Goal: Task Accomplishment & Management: Use online tool/utility

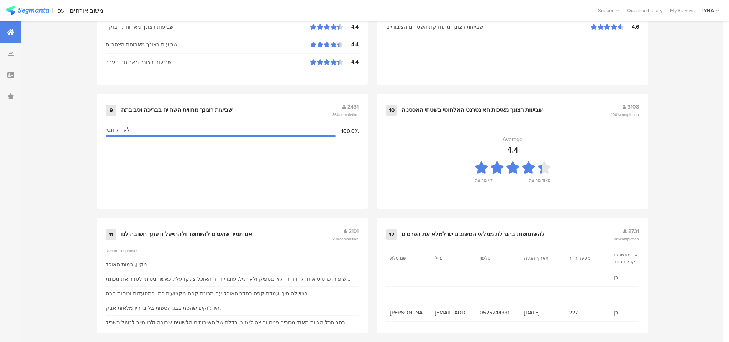
scroll to position [781, 0]
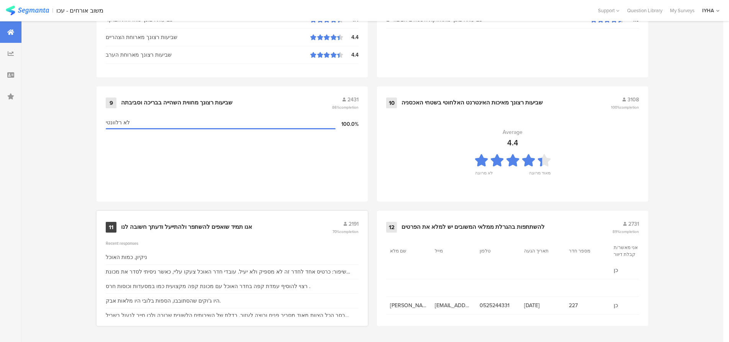
click at [138, 226] on div "אנו תמיד שואפים להשתפר ולהתייעל ודעתך חשובה לנו" at bounding box center [186, 228] width 131 height 8
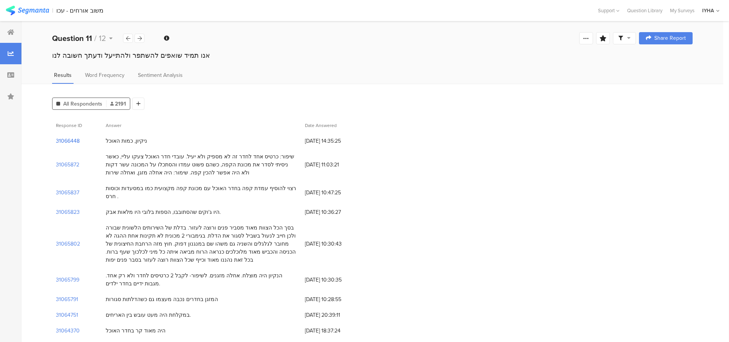
click at [71, 139] on section "31066448" at bounding box center [68, 141] width 24 height 8
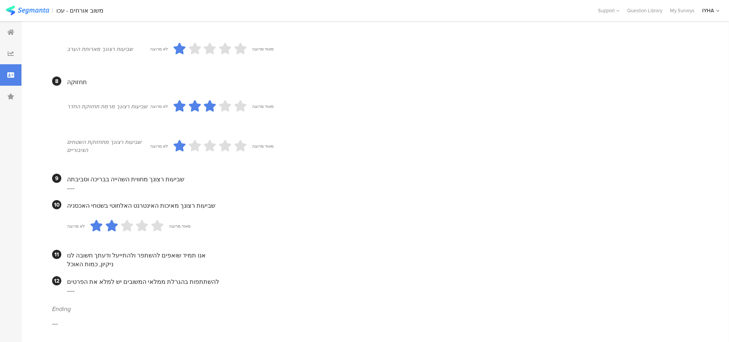
scroll to position [583, 0]
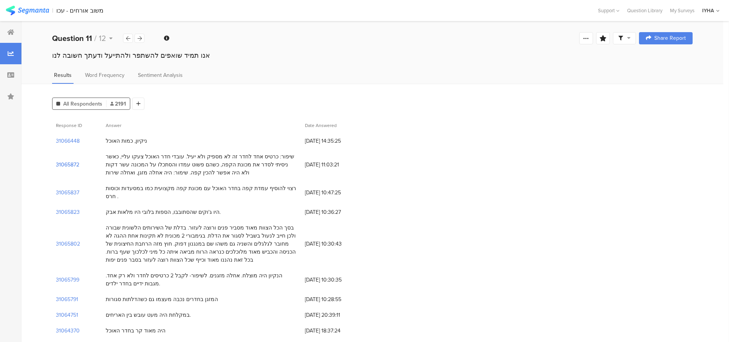
click at [70, 166] on section "31065872" at bounding box center [67, 165] width 23 height 8
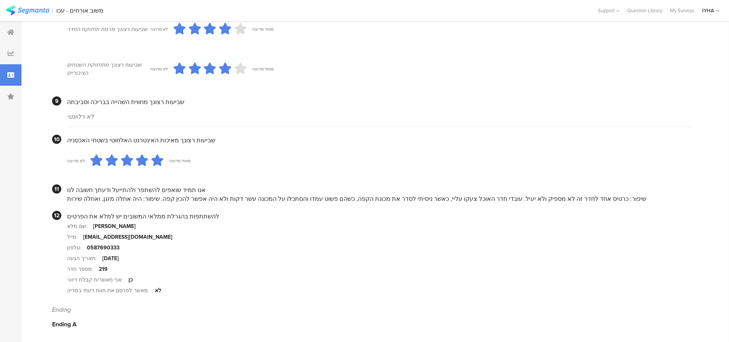
scroll to position [669, 0]
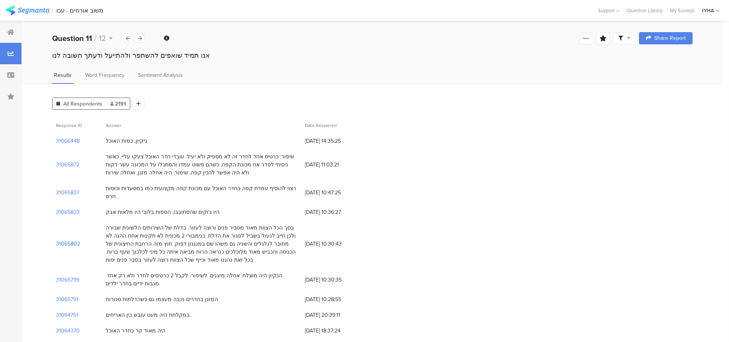
click at [64, 240] on section "31065802" at bounding box center [68, 244] width 24 height 8
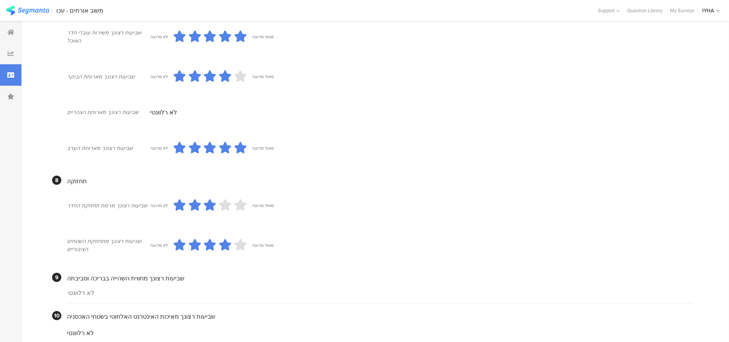
scroll to position [613, 0]
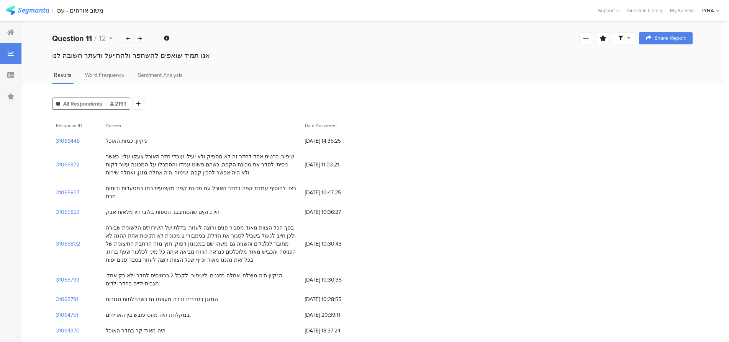
scroll to position [38, 0]
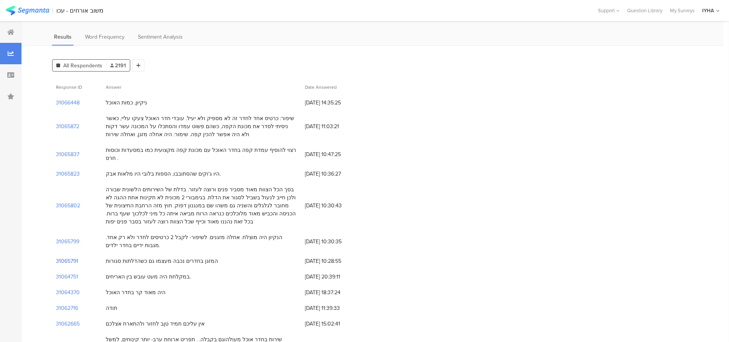
click at [71, 257] on section "31065791" at bounding box center [67, 261] width 22 height 8
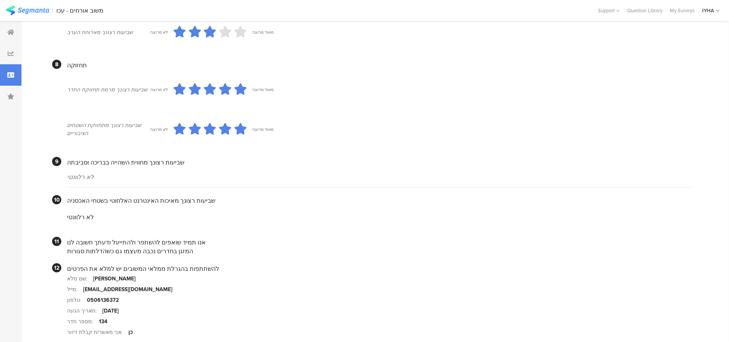
scroll to position [642, 0]
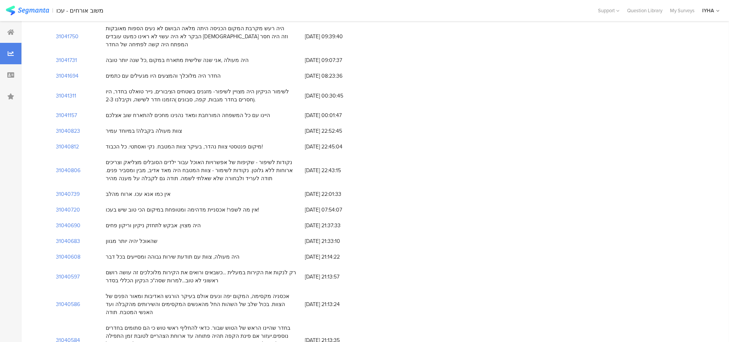
scroll to position [38, 0]
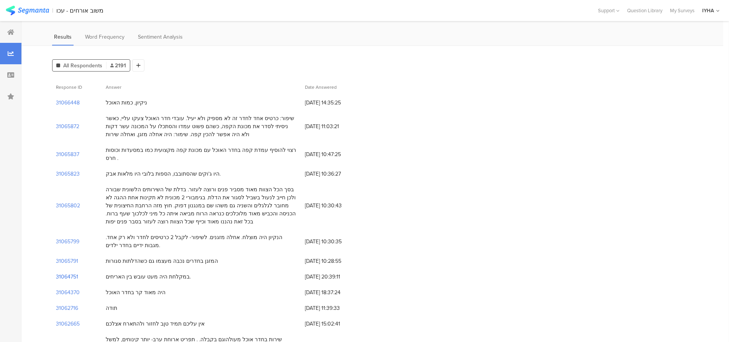
click at [65, 273] on section "31064751" at bounding box center [67, 277] width 22 height 8
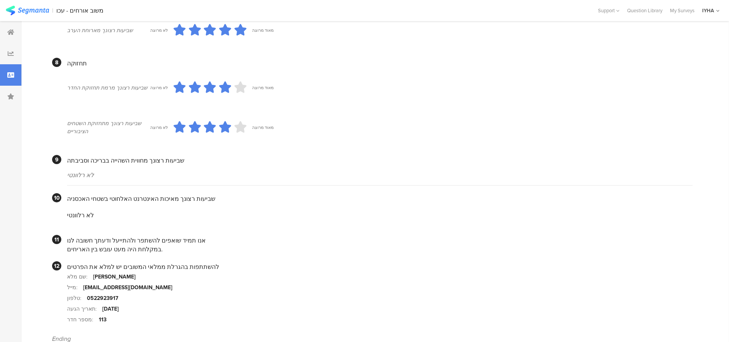
scroll to position [608, 0]
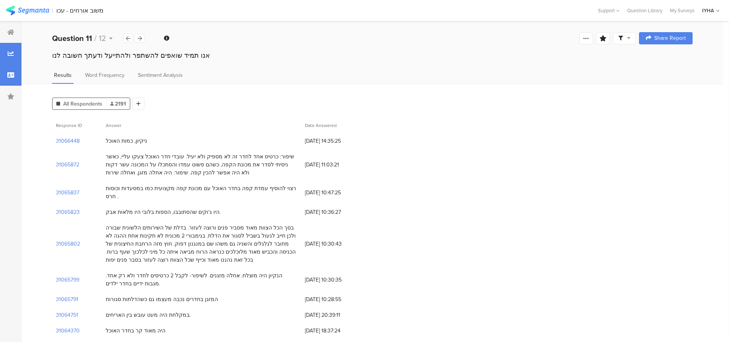
click at [12, 80] on div at bounding box center [10, 74] width 21 height 21
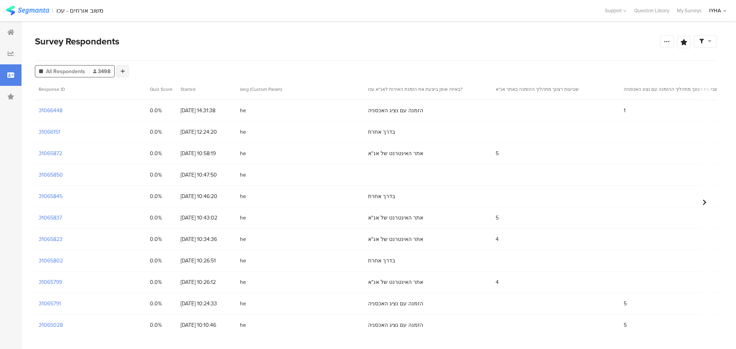
click at [122, 72] on icon at bounding box center [123, 71] width 4 height 5
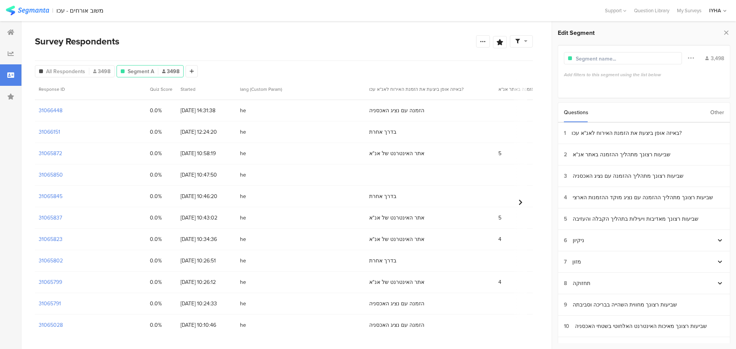
click at [722, 111] on div "Other" at bounding box center [717, 113] width 14 height 20
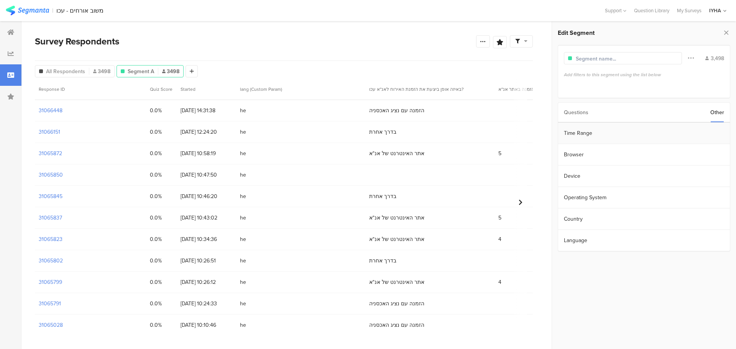
click at [588, 134] on section "Time Range" at bounding box center [644, 133] width 172 height 21
click at [664, 134] on input "[DATE] 00:00" at bounding box center [686, 132] width 77 height 11
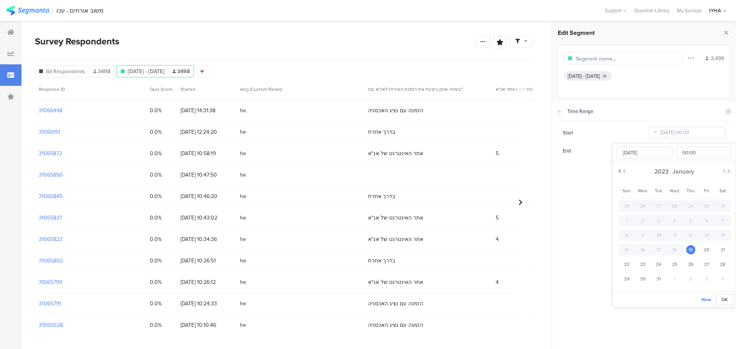
click at [731, 169] on div "[DATE] 00:00 00 01 02 03 04 05 06 07 08 09 10 11 12 13 14 15 16 17 18 19 20 21 …" at bounding box center [674, 218] width 123 height 148
click at [729, 170] on button "Next Year" at bounding box center [728, 171] width 5 height 5
click at [724, 172] on button "Next Month" at bounding box center [723, 171] width 5 height 5
click at [724, 171] on button "Next Month" at bounding box center [723, 171] width 5 height 5
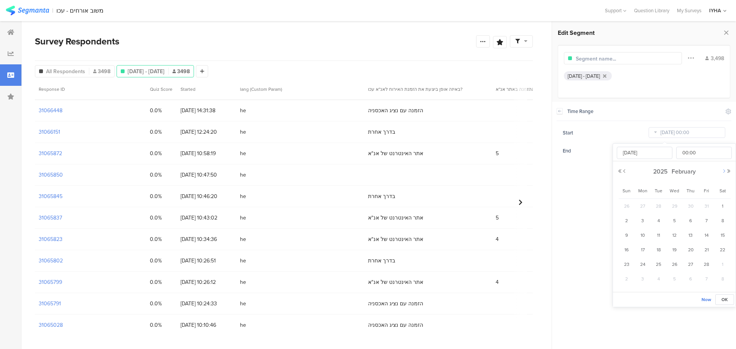
click at [724, 171] on button "Next Month" at bounding box center [723, 171] width 5 height 5
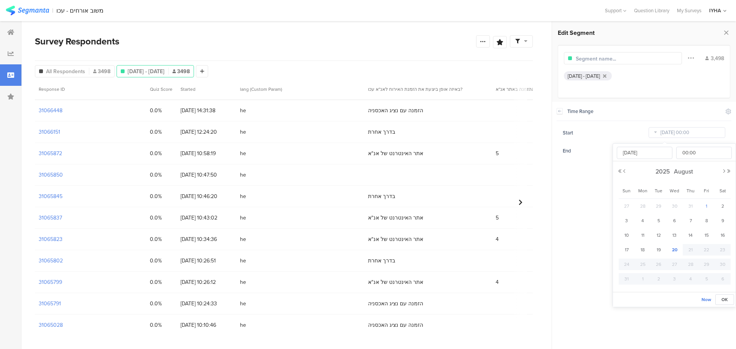
click at [706, 204] on span "1" at bounding box center [705, 206] width 9 height 9
type input "[DATE] 00:00"
type input "[DATE]"
drag, startPoint x: 677, startPoint y: 247, endPoint x: 682, endPoint y: 259, distance: 12.5
click at [676, 247] on span "20" at bounding box center [674, 249] width 9 height 9
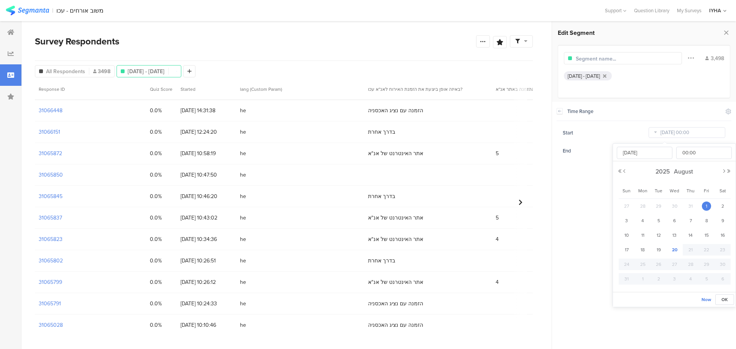
type input "[DATE] 00:00"
type input "[DATE]"
click at [706, 205] on span "1" at bounding box center [705, 206] width 9 height 9
type input "[DATE] 00:00"
type input "[DATE]"
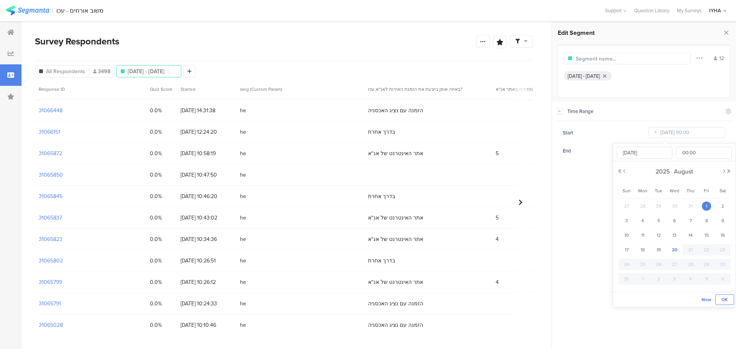
click at [721, 300] on span "OK" at bounding box center [724, 299] width 7 height 7
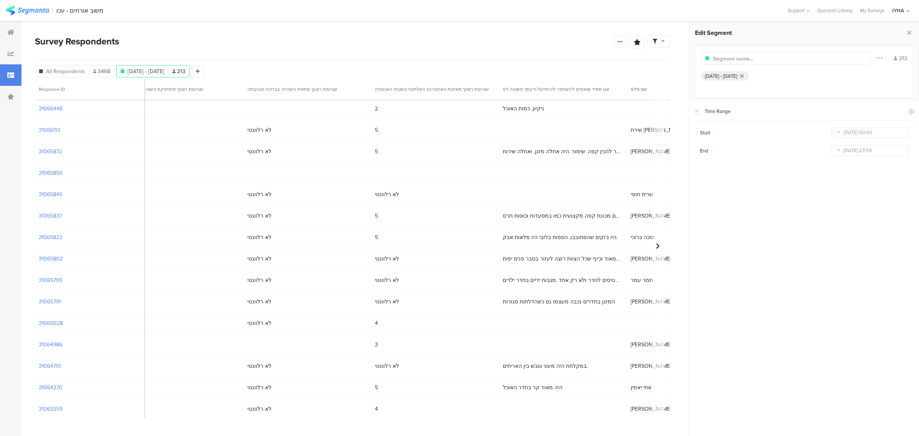
scroll to position [0, 1782]
